Goal: Information Seeking & Learning: Learn about a topic

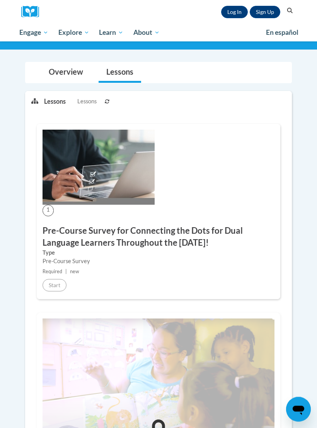
scroll to position [96, 0]
click at [233, 10] on link "Log In" at bounding box center [234, 12] width 27 height 12
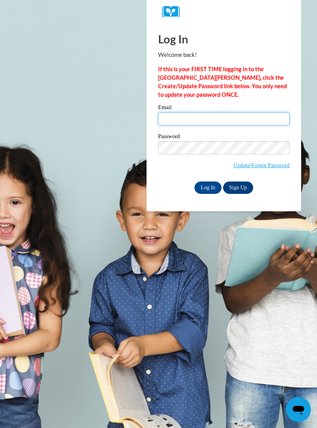
click at [202, 122] on input "Email" at bounding box center [224, 118] width 132 height 13
type input "j"
type input "[EMAIL_ADDRESS][DOMAIN_NAME]"
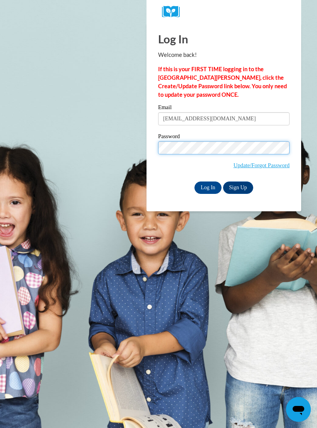
click at [208, 187] on input "Log In" at bounding box center [208, 188] width 27 height 12
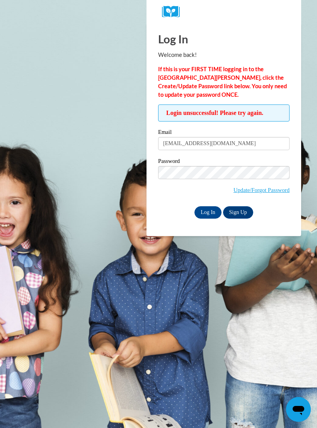
click at [211, 207] on input "Log In" at bounding box center [208, 212] width 27 height 12
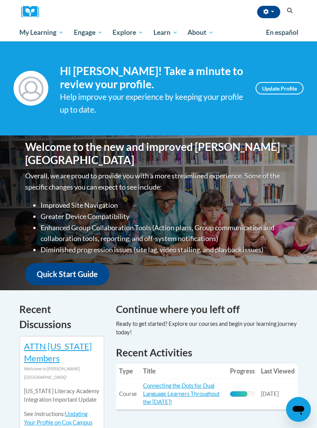
click at [0, 0] on span "My Course Progress" at bounding box center [0, 0] width 0 height 0
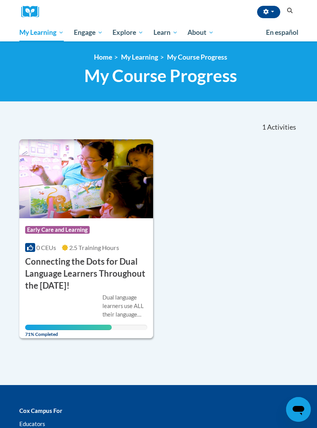
click at [53, 259] on h3 "Connecting the Dots for Dual Language Learners Throughout the [DATE]!" at bounding box center [86, 274] width 122 height 36
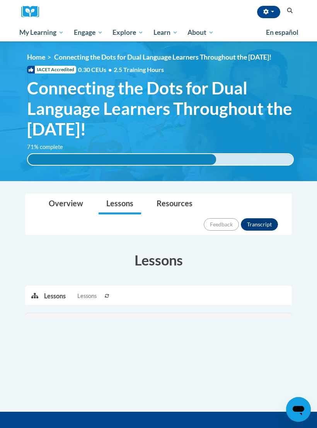
click at [112, 313] on div at bounding box center [158, 315] width 267 height 5
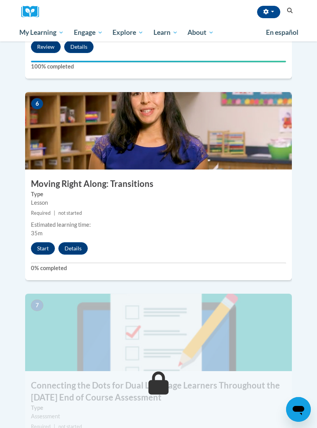
scroll to position [1209, 0]
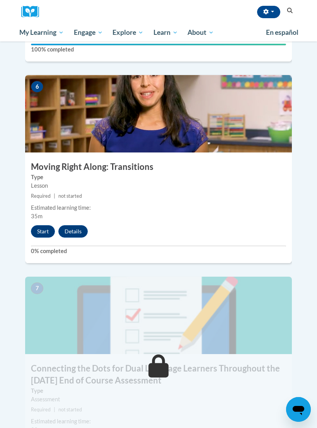
click at [41, 225] on button "Start" at bounding box center [43, 231] width 24 height 12
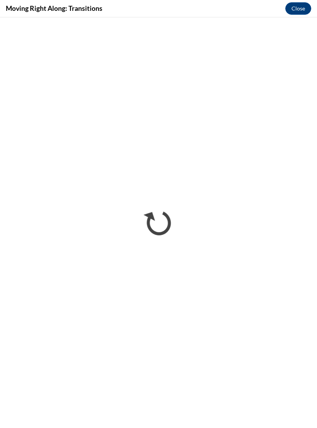
scroll to position [0, 0]
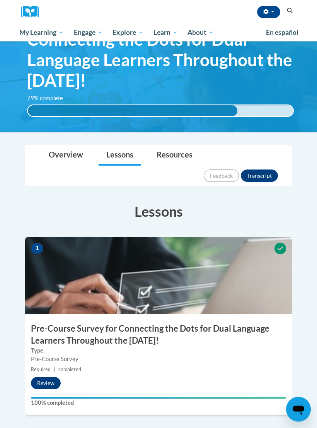
click at [63, 154] on link "Overview" at bounding box center [66, 156] width 50 height 21
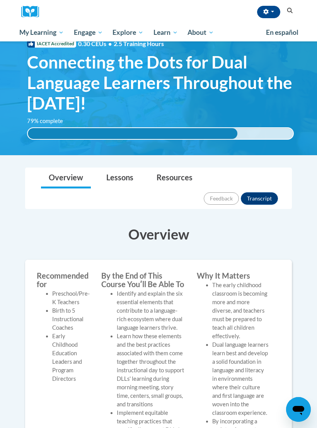
scroll to position [21, 0]
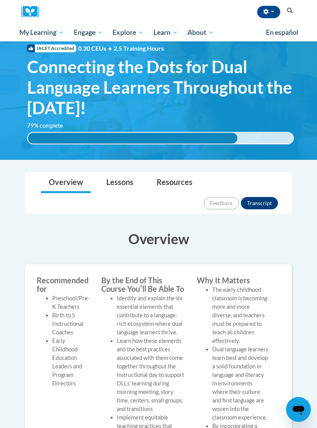
click at [116, 193] on link "Lessons" at bounding box center [120, 183] width 43 height 21
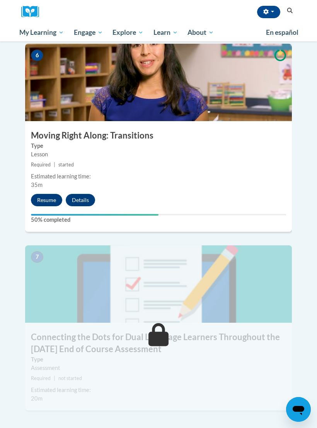
scroll to position [1234, 0]
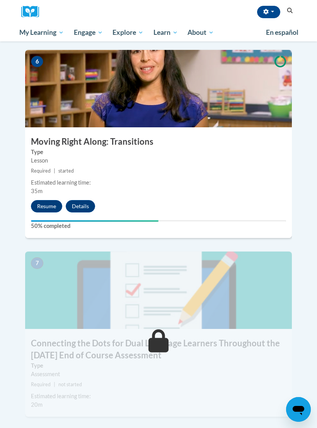
click at [43, 200] on button "Resume" at bounding box center [46, 206] width 31 height 12
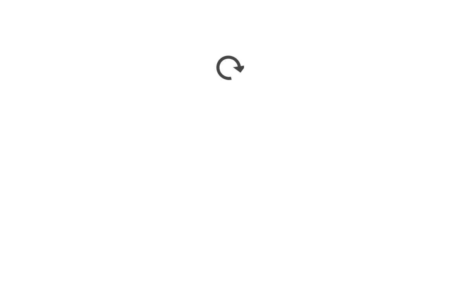
scroll to position [799, 0]
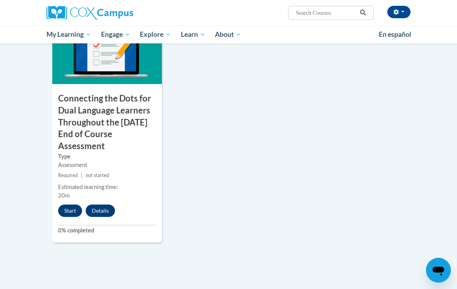
click at [75, 217] on button "Start" at bounding box center [70, 211] width 24 height 12
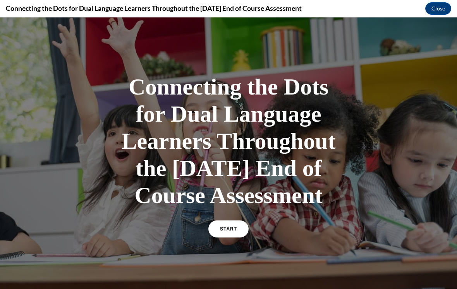
click at [225, 237] on link "START" at bounding box center [228, 228] width 40 height 17
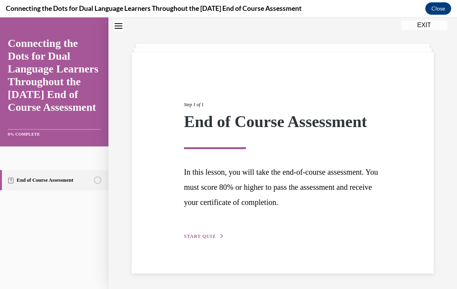
scroll to position [24, 0]
click at [208, 233] on span "START QUIZ" at bounding box center [200, 235] width 32 height 5
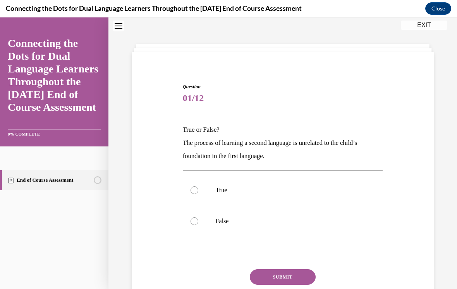
click at [221, 224] on p "False" at bounding box center [290, 221] width 148 height 8
click at [198, 224] on input "False" at bounding box center [194, 221] width 8 height 8
radio input "true"
click at [291, 278] on button "SUBMIT" at bounding box center [283, 276] width 66 height 15
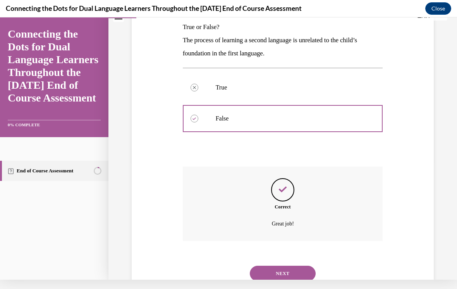
scroll to position [125, 0]
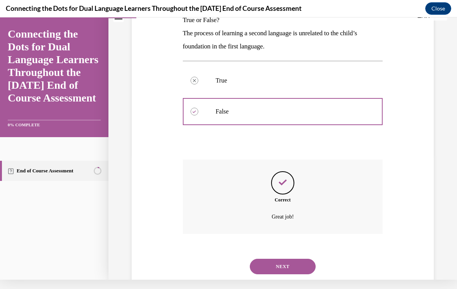
click at [303, 259] on button "NEXT" at bounding box center [283, 266] width 66 height 15
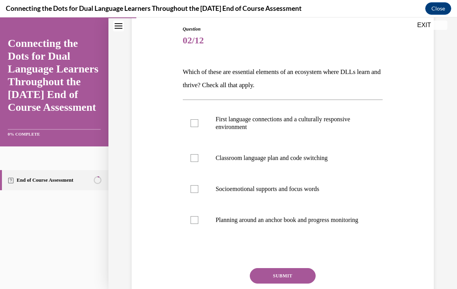
scroll to position [82, 0]
click at [234, 121] on p "First language connections and a culturally responsive environment" at bounding box center [290, 122] width 148 height 15
click at [198, 121] on input "First language connections and a culturally responsive environment" at bounding box center [194, 123] width 8 height 8
checkbox input "true"
click at [254, 189] on p "Socioemotional supports and focus words" at bounding box center [290, 189] width 148 height 8
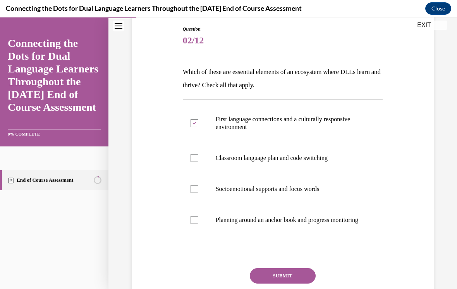
click at [198, 189] on input "Socioemotional supports and focus words" at bounding box center [194, 189] width 8 height 8
checkbox input "true"
click at [236, 224] on p "Planning around an anchor book and progress monitoring" at bounding box center [290, 220] width 148 height 8
click at [198, 224] on input "Planning around an anchor book and progress monitoring" at bounding box center [194, 220] width 8 height 8
checkbox input "true"
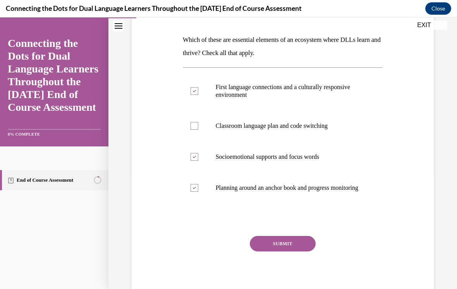
scroll to position [114, 0]
click at [297, 250] on button "SUBMIT" at bounding box center [283, 243] width 66 height 15
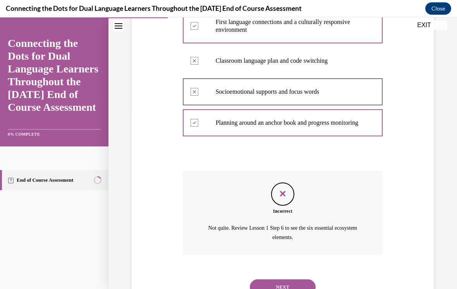
scroll to position [198, 0]
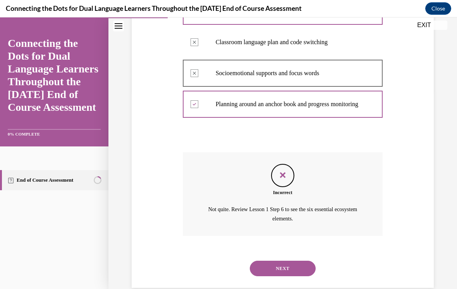
click at [297, 266] on button "NEXT" at bounding box center [283, 267] width 66 height 15
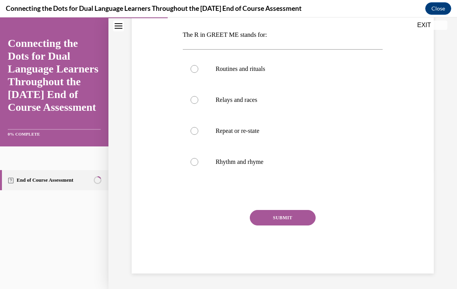
scroll to position [86, 0]
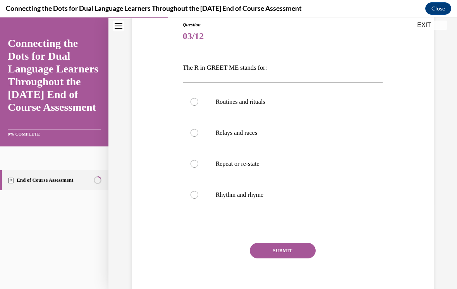
click at [250, 99] on p "Routines and rituals" at bounding box center [290, 102] width 148 height 8
click at [198, 99] on input "Routines and rituals" at bounding box center [194, 102] width 8 height 8
radio input "true"
click at [292, 252] on button "SUBMIT" at bounding box center [283, 250] width 66 height 15
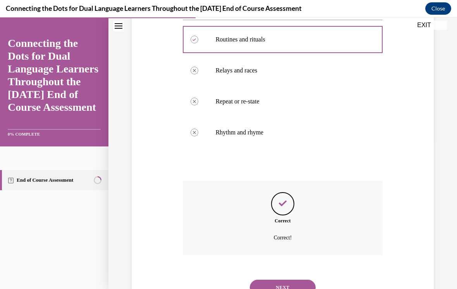
scroll to position [160, 0]
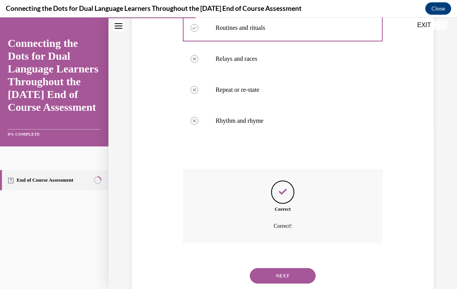
click at [296, 268] on button "NEXT" at bounding box center [283, 275] width 66 height 15
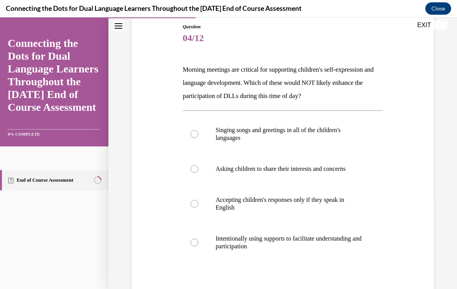
scroll to position [84, 0]
click at [337, 204] on p "Accepting children's responses only if they speak in English" at bounding box center [290, 203] width 148 height 15
click at [198, 204] on input "Accepting children's responses only if they speak in English" at bounding box center [194, 204] width 8 height 8
radio input "true"
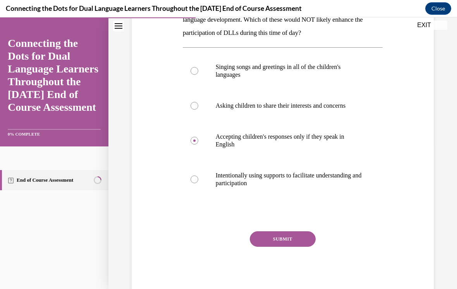
scroll to position [147, 0]
click at [301, 238] on button "SUBMIT" at bounding box center [283, 238] width 66 height 15
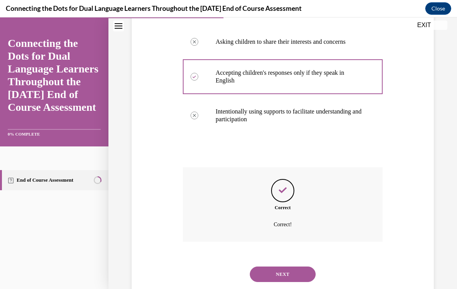
scroll to position [210, 0]
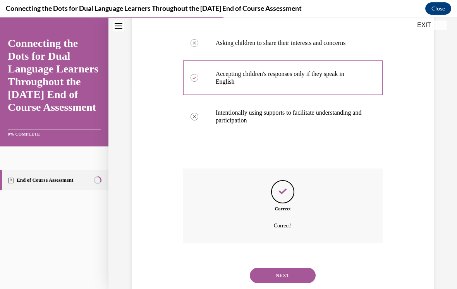
click at [302, 267] on button "NEXT" at bounding box center [283, 274] width 66 height 15
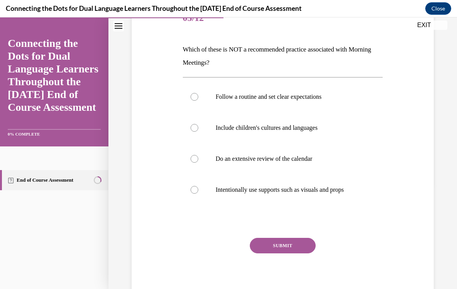
scroll to position [105, 0]
click at [292, 157] on p "Do an extensive review of the calendar" at bounding box center [290, 159] width 148 height 8
click at [198, 157] on input "Do an extensive review of the calendar" at bounding box center [194, 159] width 8 height 8
radio input "true"
click at [295, 244] on button "SUBMIT" at bounding box center [283, 245] width 66 height 15
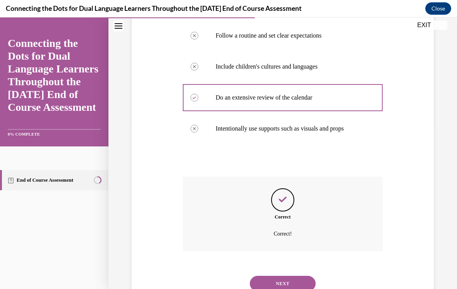
scroll to position [173, 0]
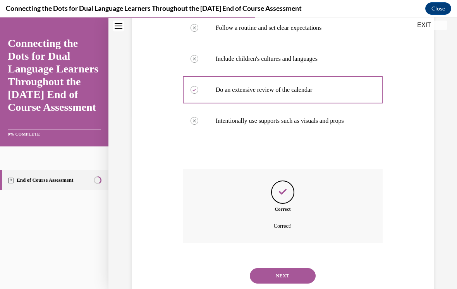
click at [295, 268] on button "NEXT" at bounding box center [283, 275] width 66 height 15
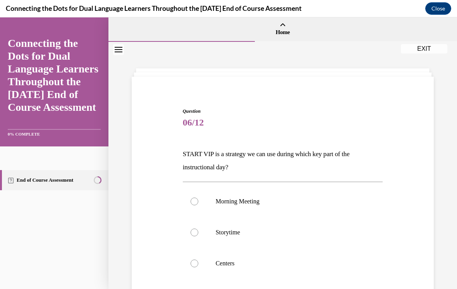
scroll to position [0, 0]
click at [286, 27] on link "Home" at bounding box center [282, 29] width 348 height 24
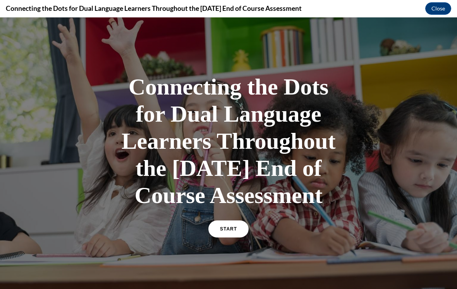
scroll to position [-2, 0]
click at [441, 9] on button "Close" at bounding box center [438, 8] width 26 height 12
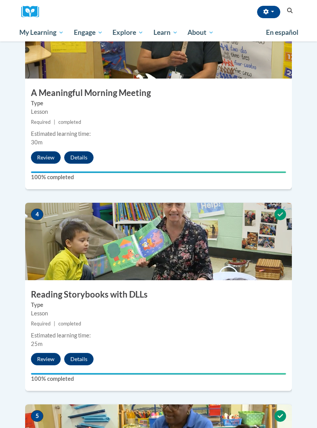
scroll to position [676, 0]
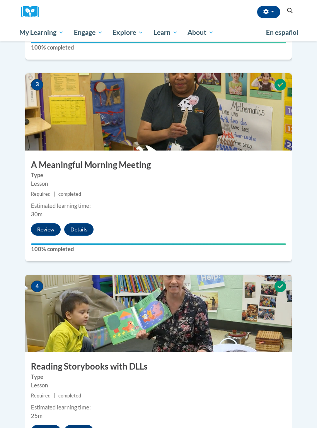
click at [86, 224] on button "Details" at bounding box center [78, 230] width 29 height 12
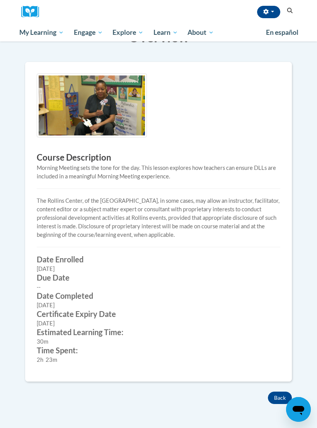
scroll to position [132, 0]
click at [277, 400] on button "Back" at bounding box center [280, 398] width 24 height 12
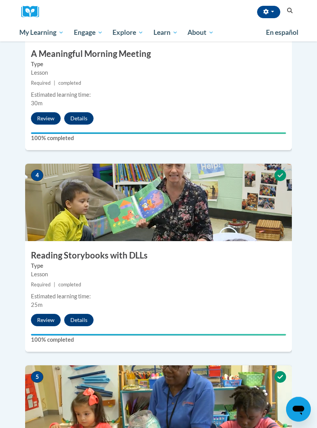
scroll to position [728, 0]
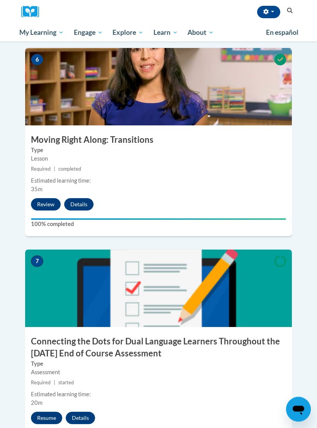
click at [75, 199] on button "Details" at bounding box center [78, 205] width 29 height 12
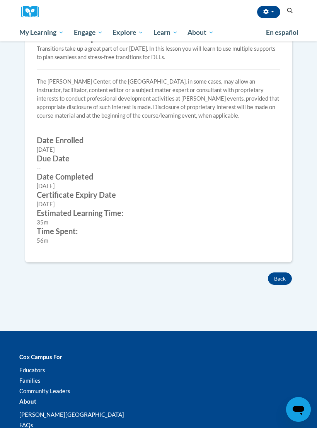
scroll to position [252, 0]
click at [281, 279] on button "Back" at bounding box center [280, 278] width 24 height 12
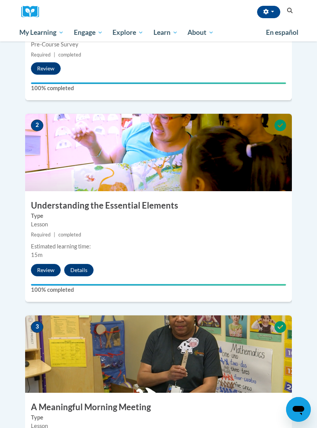
scroll to position [353, 0]
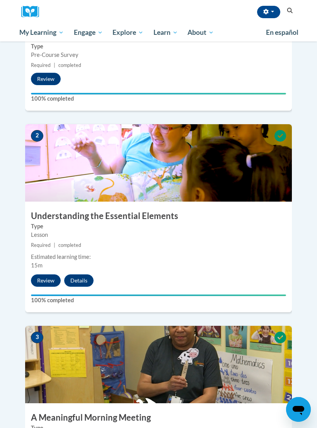
click at [44, 274] on button "Review" at bounding box center [46, 280] width 30 height 12
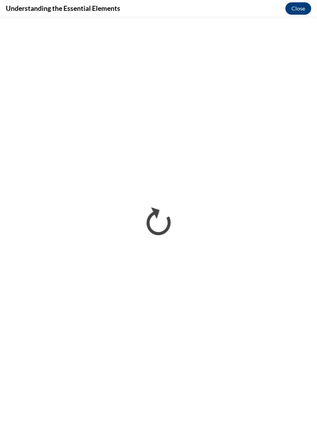
click at [300, 8] on button "Close" at bounding box center [299, 8] width 26 height 12
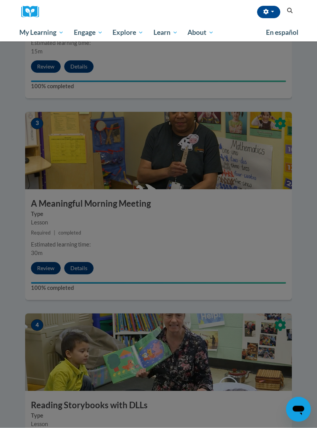
scroll to position [567, 0]
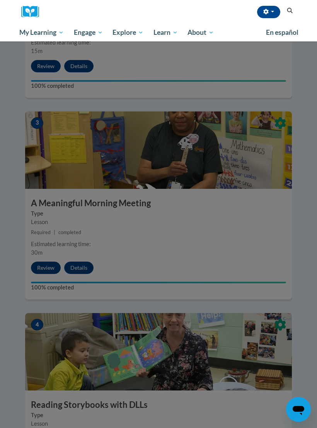
click at [51, 250] on div at bounding box center [158, 214] width 317 height 428
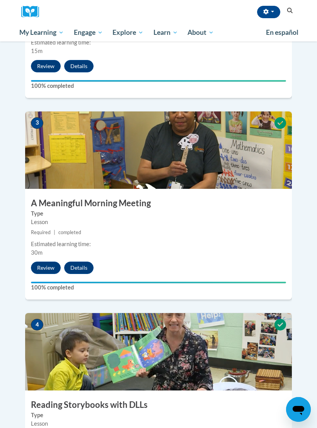
click at [50, 262] on button "Review" at bounding box center [46, 268] width 30 height 12
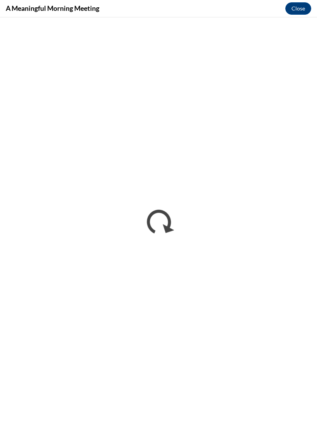
scroll to position [0, 0]
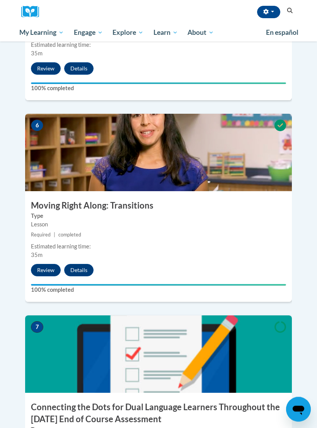
scroll to position [1170, 0]
click at [49, 264] on button "Review" at bounding box center [46, 270] width 30 height 12
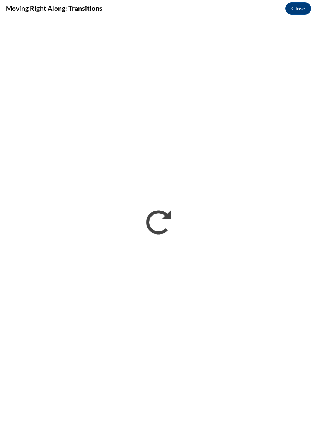
scroll to position [0, 0]
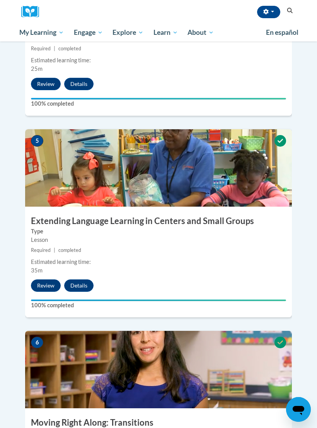
scroll to position [965, 0]
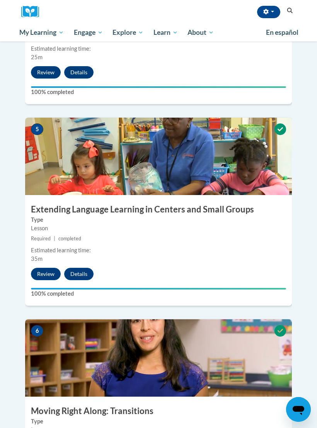
click at [52, 268] on button "Review" at bounding box center [46, 274] width 30 height 12
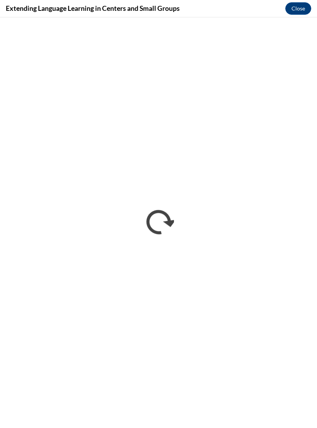
scroll to position [0, 0]
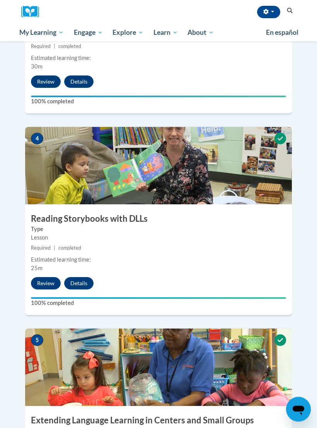
scroll to position [754, 0]
click at [46, 277] on button "Review" at bounding box center [46, 283] width 30 height 12
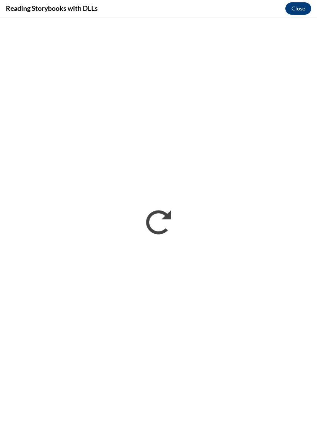
scroll to position [0, 0]
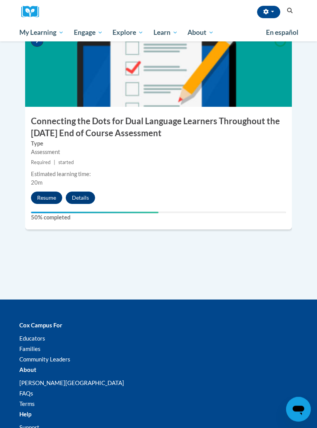
scroll to position [1456, 0]
click at [49, 192] on button "Resume" at bounding box center [46, 198] width 31 height 12
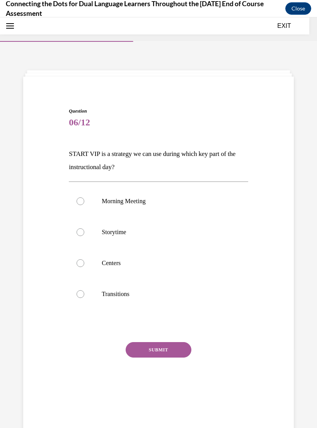
scroll to position [24, 0]
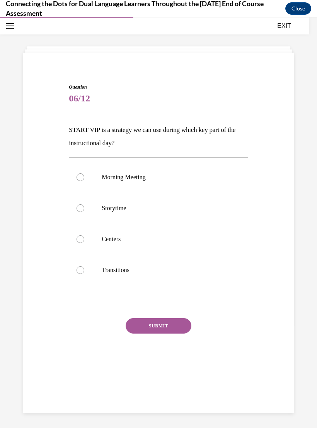
click at [120, 207] on p "Storytime" at bounding box center [165, 208] width 127 height 8
click at [84, 207] on input "Storytime" at bounding box center [81, 208] width 8 height 8
radio input "true"
click at [164, 327] on button "SUBMIT" at bounding box center [159, 325] width 66 height 15
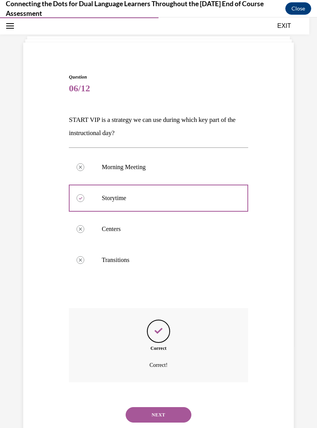
click at [173, 409] on button "NEXT" at bounding box center [159, 414] width 66 height 15
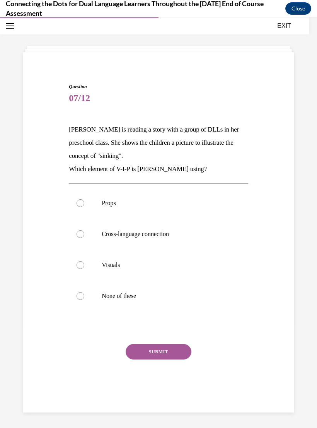
scroll to position [24, 0]
click at [115, 262] on p "Visuals" at bounding box center [165, 265] width 127 height 8
click at [84, 262] on input "Visuals" at bounding box center [81, 265] width 8 height 8
radio input "true"
click at [183, 355] on button "SUBMIT" at bounding box center [159, 351] width 66 height 15
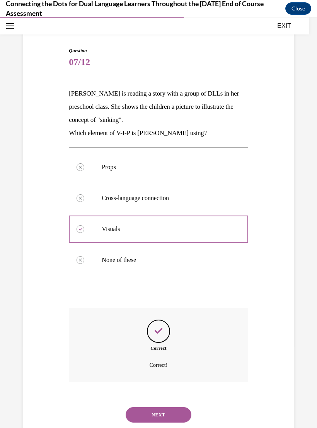
click at [171, 407] on button "NEXT" at bounding box center [159, 414] width 66 height 15
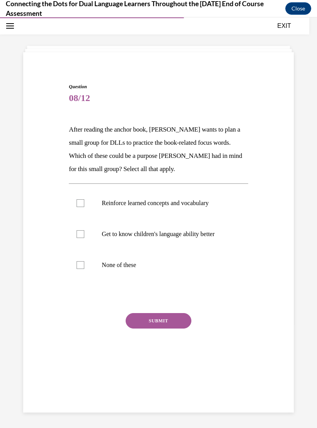
click at [190, 197] on label "Reinforce learned concepts and vocabulary" at bounding box center [158, 203] width 179 height 31
click at [84, 199] on input "Reinforce learned concepts and vocabulary" at bounding box center [81, 203] width 8 height 8
checkbox input "true"
click at [168, 321] on button "SUBMIT" at bounding box center [159, 320] width 66 height 15
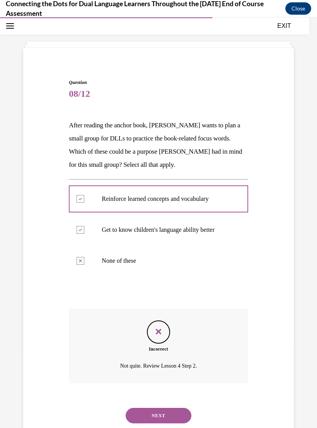
scroll to position [29, 0]
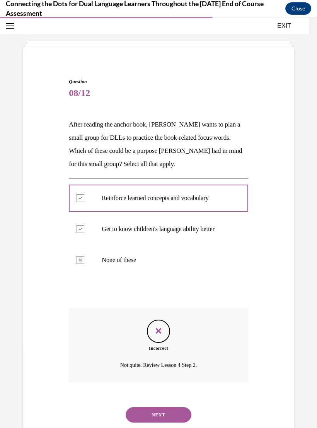
click at [171, 407] on button "NEXT" at bounding box center [159, 414] width 66 height 15
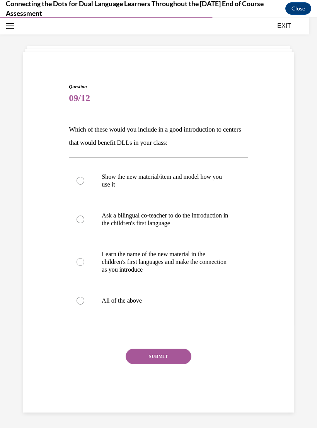
scroll to position [24, 0]
click at [133, 300] on p "All of the above" at bounding box center [165, 301] width 127 height 8
click at [84, 300] on input "All of the above" at bounding box center [81, 301] width 8 height 8
radio input "true"
click at [171, 356] on button "SUBMIT" at bounding box center [159, 356] width 66 height 15
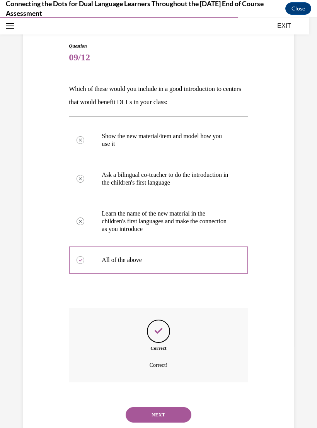
click at [172, 407] on button "NEXT" at bounding box center [159, 414] width 66 height 15
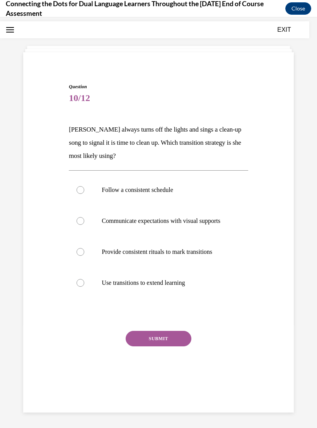
scroll to position [20, 0]
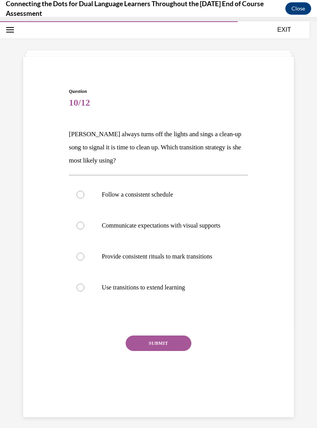
click at [182, 269] on label "Provide consistent rituals to mark transitions" at bounding box center [158, 256] width 179 height 31
click at [84, 260] on input "Provide consistent rituals to mark transitions" at bounding box center [81, 257] width 8 height 8
radio input "true"
click at [172, 348] on button "SUBMIT" at bounding box center [159, 343] width 66 height 15
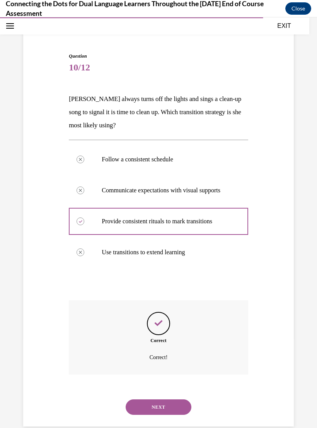
click at [174, 406] on button "NEXT" at bounding box center [159, 406] width 66 height 15
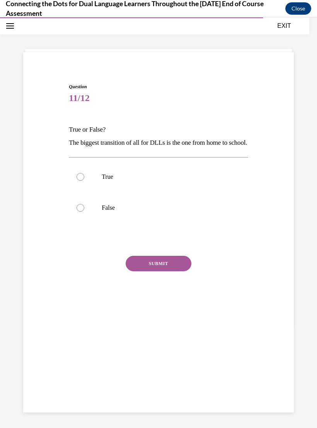
scroll to position [24, 0]
click at [109, 181] on p "True" at bounding box center [165, 177] width 127 height 8
click at [84, 181] on input "True" at bounding box center [81, 177] width 8 height 8
radio input "true"
click at [165, 271] on button "SUBMIT" at bounding box center [159, 263] width 66 height 15
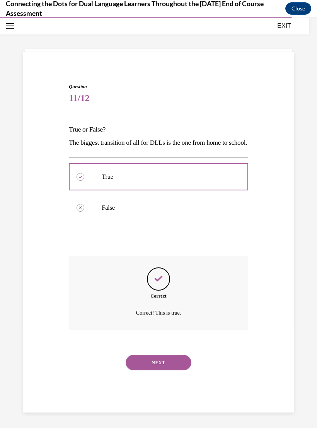
click at [170, 366] on button "NEXT" at bounding box center [159, 362] width 66 height 15
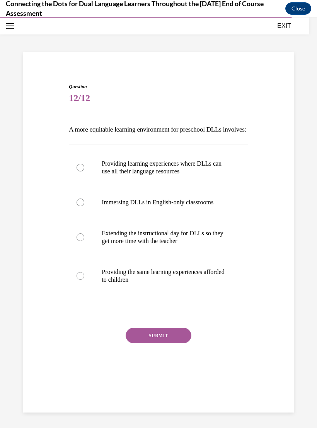
click at [171, 175] on p "Providing learning experiences where DLLs can use all their language resources" at bounding box center [165, 167] width 127 height 15
click at [84, 171] on input "Providing learning experiences where DLLs can use all their language resources" at bounding box center [81, 168] width 8 height 8
radio input "true"
click at [168, 343] on button "SUBMIT" at bounding box center [159, 335] width 66 height 15
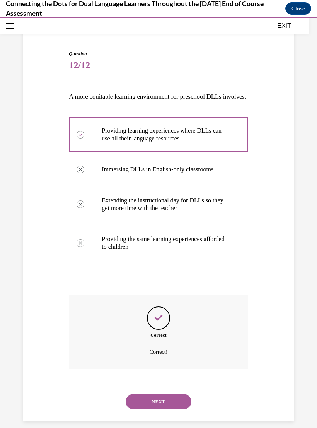
click at [167, 405] on button "NEXT" at bounding box center [159, 401] width 66 height 15
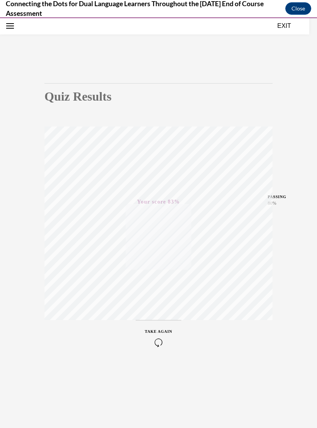
scroll to position [4, 0]
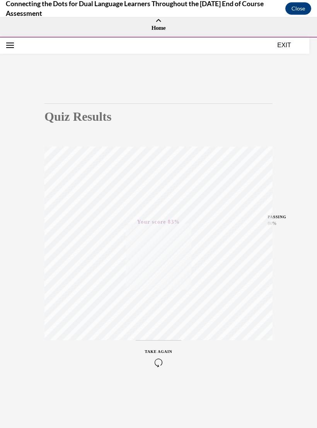
click at [286, 44] on button "EXIT" at bounding box center [284, 45] width 46 height 9
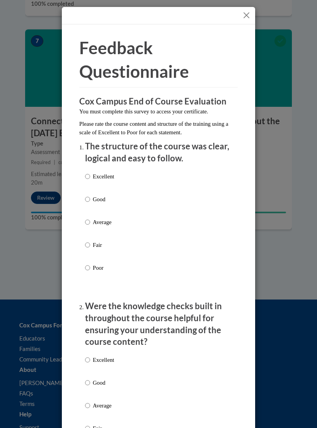
click at [110, 172] on p "Excellent" at bounding box center [103, 176] width 21 height 9
click at [90, 172] on input "Excellent" at bounding box center [87, 176] width 5 height 9
radio input "true"
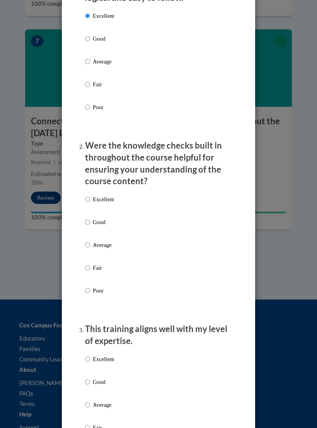
scroll to position [165, 0]
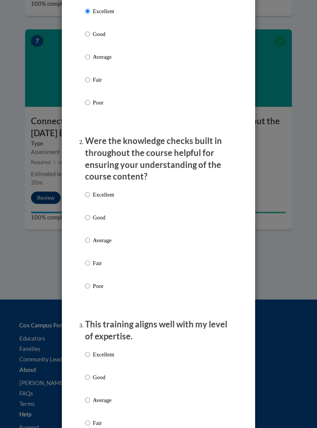
click at [110, 190] on p "Excellent" at bounding box center [103, 194] width 21 height 9
click at [90, 190] on input "Excellent" at bounding box center [87, 194] width 5 height 9
radio input "true"
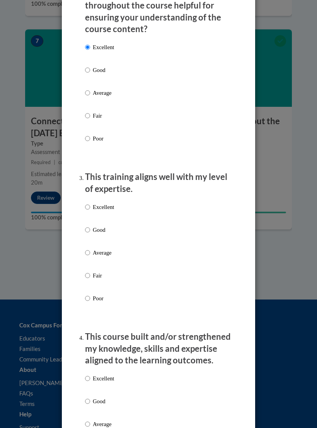
scroll to position [317, 0]
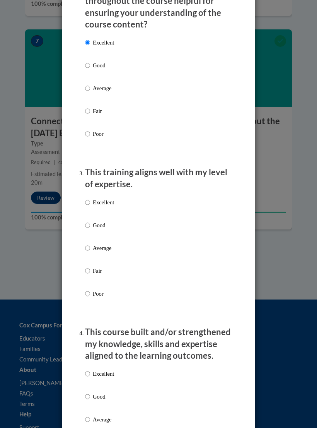
click at [106, 198] on p "Excellent" at bounding box center [103, 202] width 21 height 9
click at [90, 198] on input "Excellent" at bounding box center [87, 202] width 5 height 9
radio input "true"
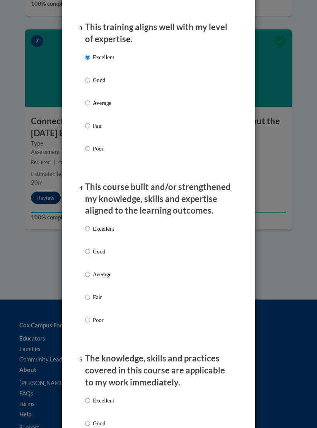
scroll to position [467, 0]
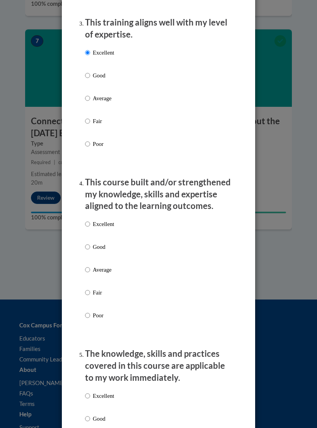
click at [111, 220] on p "Excellent" at bounding box center [103, 224] width 21 height 9
click at [90, 220] on input "Excellent" at bounding box center [87, 224] width 5 height 9
radio input "true"
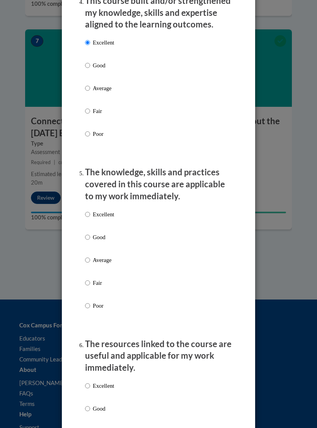
scroll to position [649, 0]
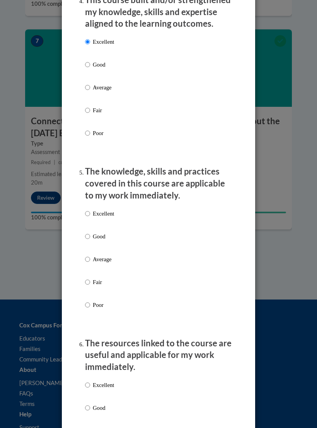
click at [108, 255] on p "Average" at bounding box center [103, 259] width 21 height 9
click at [90, 255] on input "Average" at bounding box center [87, 259] width 5 height 9
radio input "true"
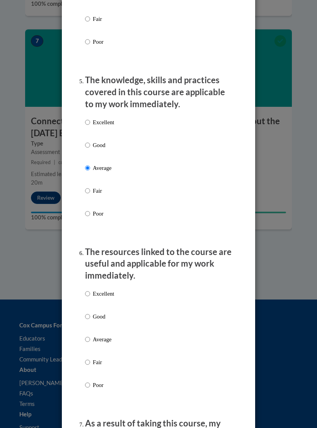
scroll to position [780, 0]
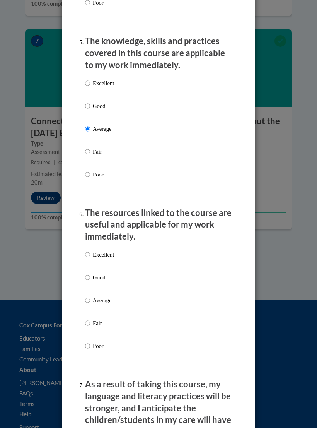
click at [114, 273] on p "Good" at bounding box center [103, 277] width 21 height 9
click at [90, 273] on input "Good" at bounding box center [87, 277] width 5 height 9
radio input "true"
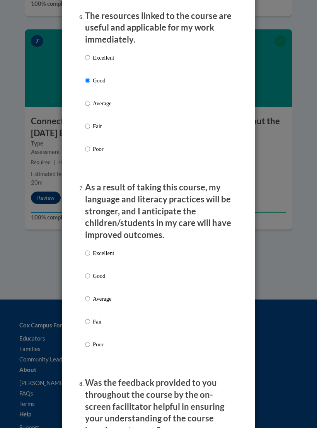
scroll to position [1009, 0]
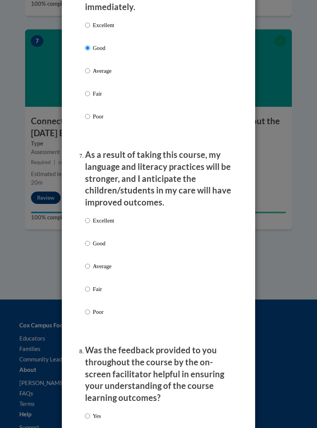
click at [110, 239] on p "Good" at bounding box center [103, 243] width 21 height 9
click at [90, 239] on input "Good" at bounding box center [87, 243] width 5 height 9
radio input "true"
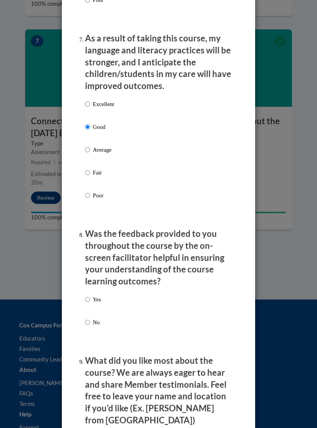
scroll to position [1131, 0]
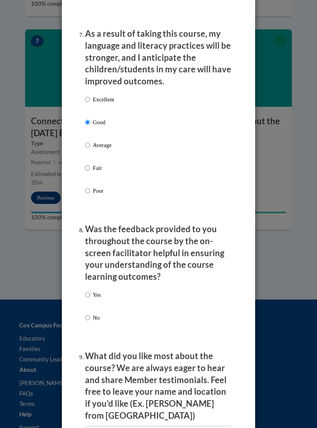
click at [101, 291] on p "Yes" at bounding box center [97, 295] width 8 height 9
click at [90, 291] on input "Yes" at bounding box center [87, 295] width 5 height 9
radio input "true"
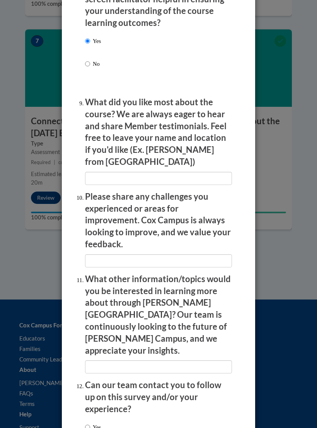
scroll to position [1384, 0]
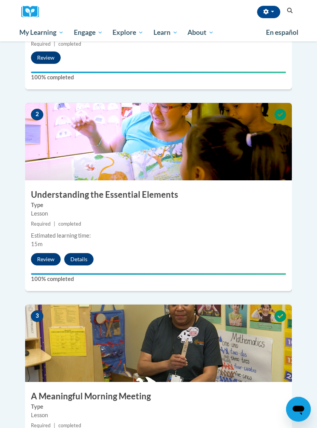
scroll to position [368, 0]
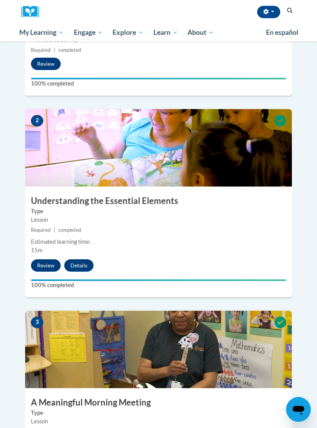
click at [0, 0] on span "Certificates" at bounding box center [0, 0] width 0 height 0
